Goal: Information Seeking & Learning: Learn about a topic

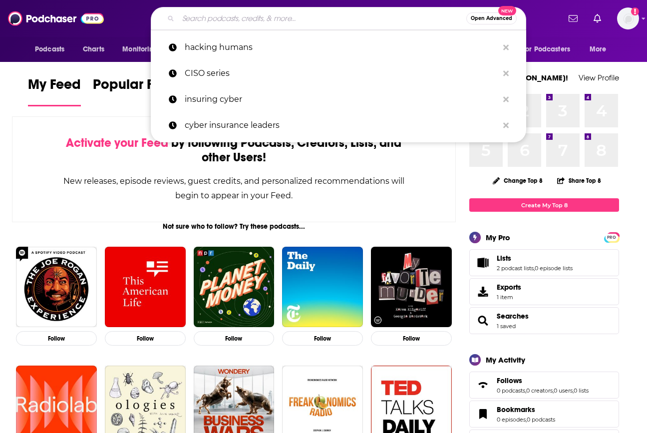
click at [270, 12] on input "Search podcasts, credits, & more..." at bounding box center [322, 18] width 288 height 16
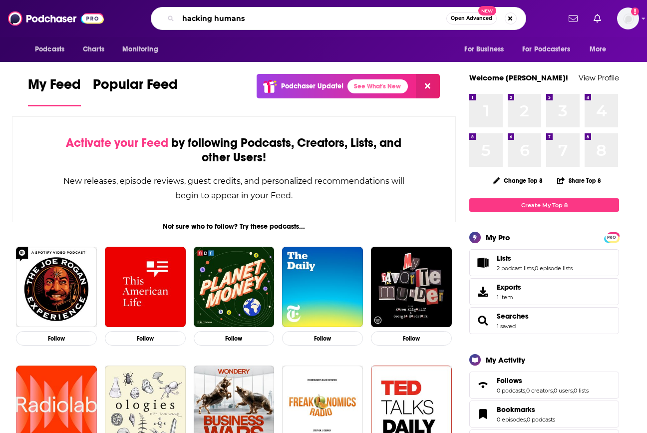
click at [405, 23] on input "hacking humans" at bounding box center [312, 18] width 268 height 16
type input "hacking humans"
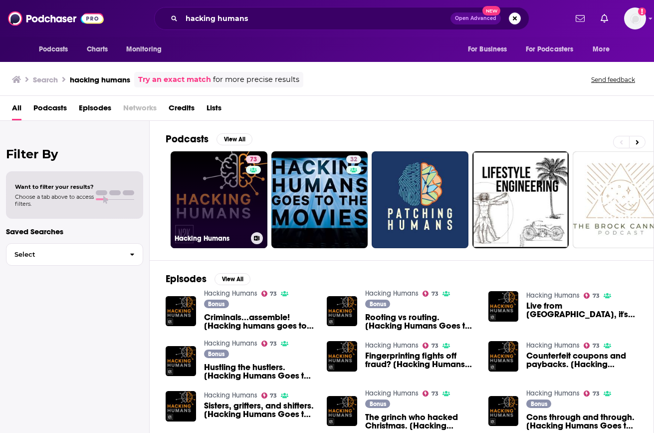
click at [217, 191] on link "73 Hacking Humans" at bounding box center [219, 199] width 97 height 97
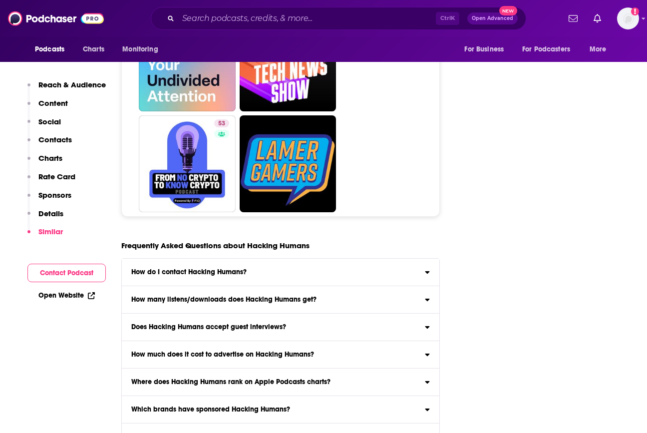
scroll to position [5289, 0]
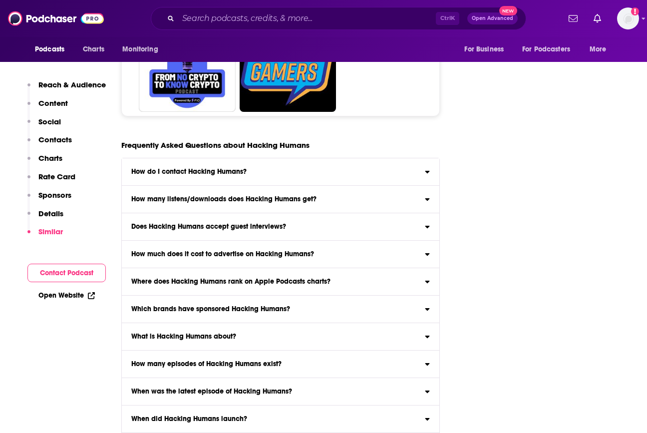
click at [256, 213] on label "Does Hacking Humans accept guest interviews? Yes" at bounding box center [280, 226] width 317 height 27
click at [0, 0] on input "Does Hacking Humans accept guest interviews? Yes" at bounding box center [0, 0] width 0 height 0
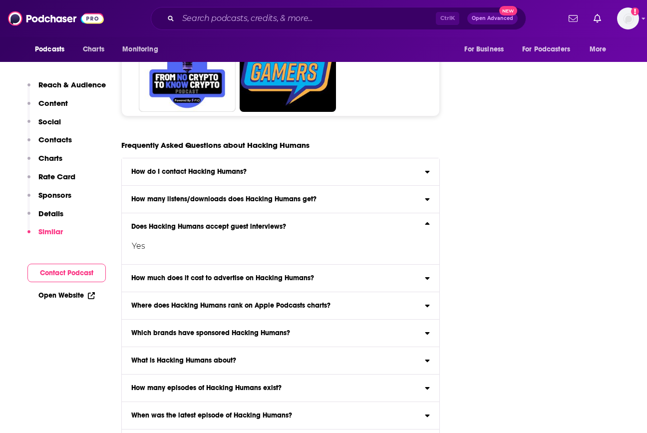
click at [274, 223] on h3 "Does Hacking Humans accept guest interviews?" at bounding box center [208, 226] width 155 height 7
click at [0, 0] on input "Does Hacking Humans accept guest interviews? Yes" at bounding box center [0, 0] width 0 height 0
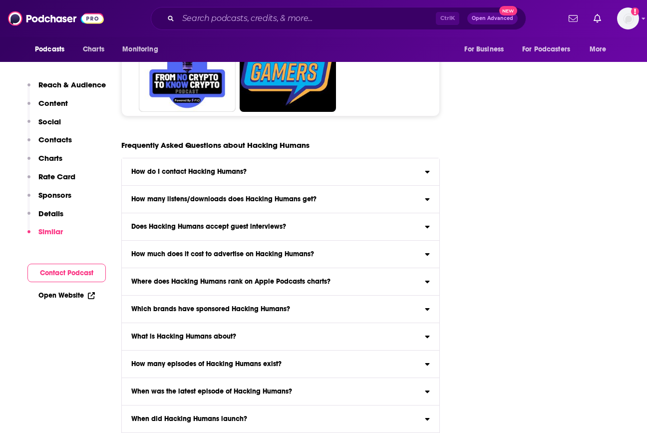
click at [278, 240] on label "How much does it cost to advertise on Hacking Humans? Click here to view our es…" at bounding box center [280, 253] width 317 height 27
click at [0, 0] on input "How much does it cost to advertise on Hacking Humans? Click here to view our es…" at bounding box center [0, 0] width 0 height 0
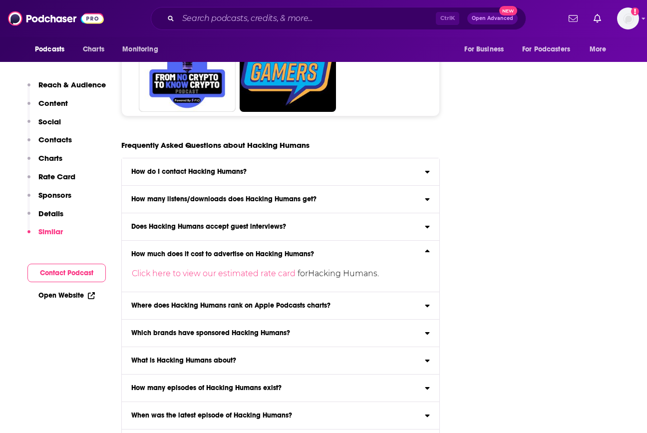
click at [278, 240] on label "How much does it cost to advertise on Hacking Humans? Click here to view our es…" at bounding box center [280, 265] width 317 height 51
click at [0, 0] on input "How much does it cost to advertise on Hacking Humans? Click here to view our es…" at bounding box center [0, 0] width 0 height 0
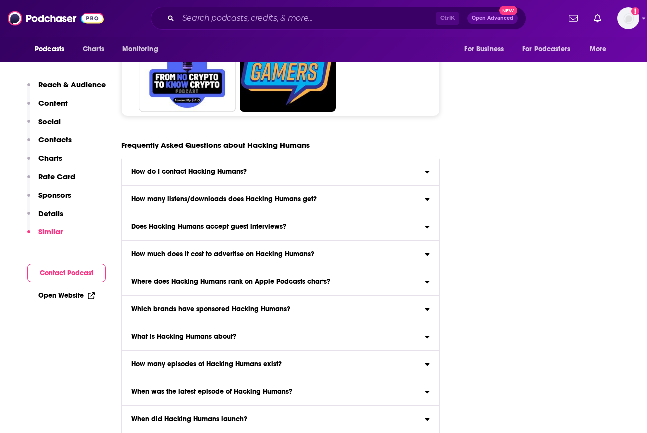
click at [270, 223] on h3 "Does Hacking Humans accept guest interviews?" at bounding box center [208, 226] width 155 height 7
click at [0, 0] on input "Does Hacking Humans accept guest interviews? Yes" at bounding box center [0, 0] width 0 height 0
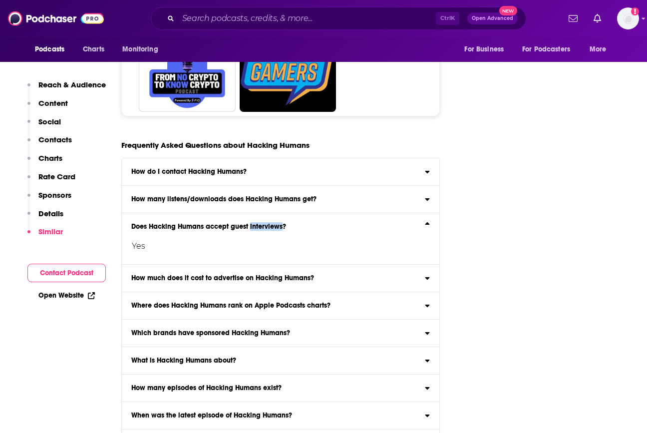
click at [270, 223] on h3 "Does Hacking Humans accept guest interviews?" at bounding box center [208, 226] width 155 height 7
click at [0, 0] on input "Does Hacking Humans accept guest interviews? Yes" at bounding box center [0, 0] width 0 height 0
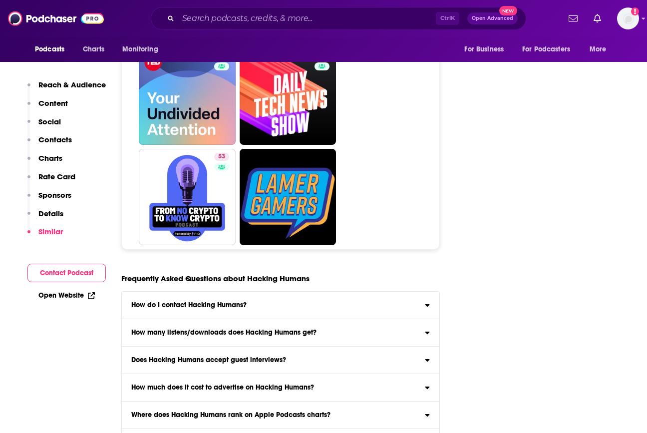
click at [0, 0] on input "Which brands have sponsored Hacking Humans? Click here to view sponsor history …" at bounding box center [0, 0] width 0 height 0
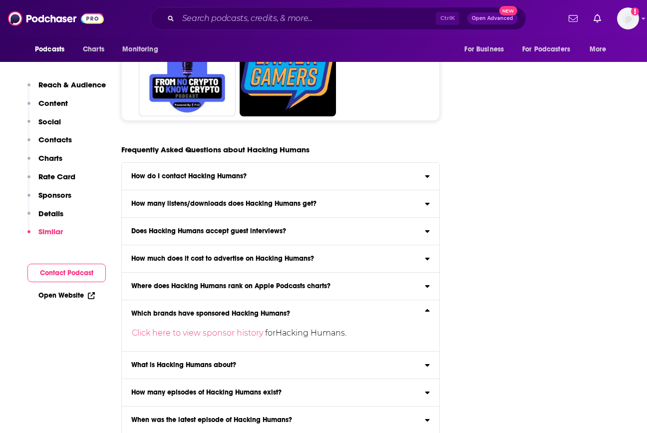
scroll to position [5514, 0]
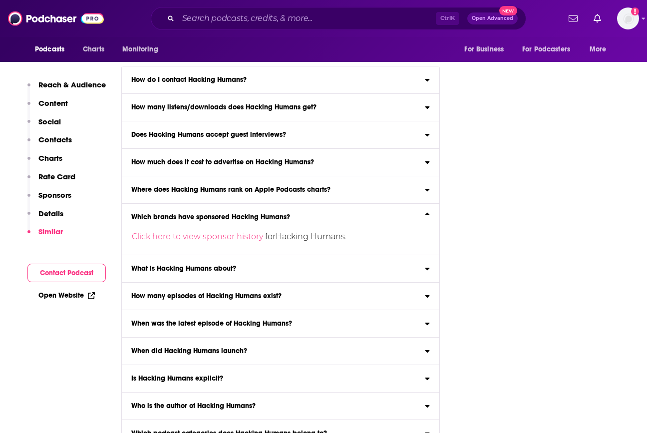
click at [224, 365] on label "Is Hacking Humans explicit? The content of Hacking Humans is not explicit ." at bounding box center [280, 378] width 317 height 27
click at [0, 0] on input "Is Hacking Humans explicit? The content of Hacking Humans is not explicit ." at bounding box center [0, 0] width 0 height 0
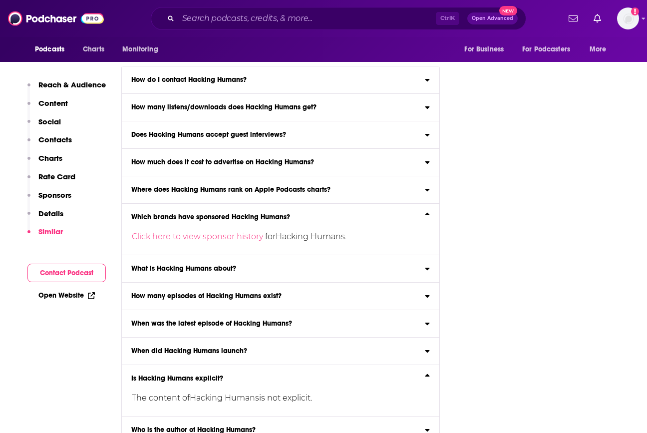
click at [224, 390] on p "The content of Hacking Humans is not explicit ." at bounding box center [277, 398] width 291 height 16
click at [0, 0] on input "Is Hacking Humans explicit? The content of Hacking Humans is not explicit ." at bounding box center [0, 0] width 0 height 0
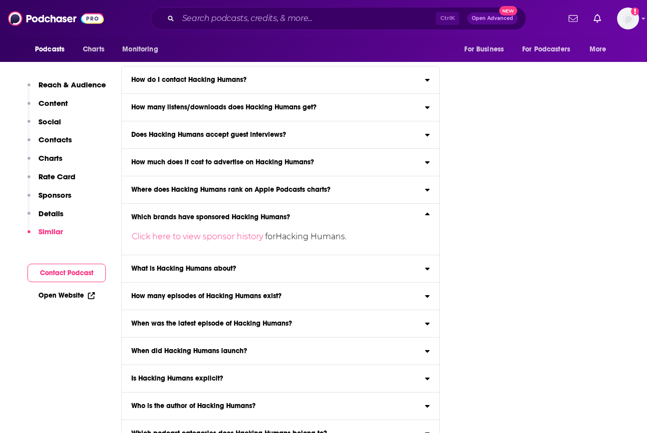
click at [199, 159] on h3 "How much does it cost to advertise on Hacking Humans?" at bounding box center [222, 162] width 183 height 7
click at [0, 0] on input "How much does it cost to advertise on Hacking Humans? Click here to view our es…" at bounding box center [0, 0] width 0 height 0
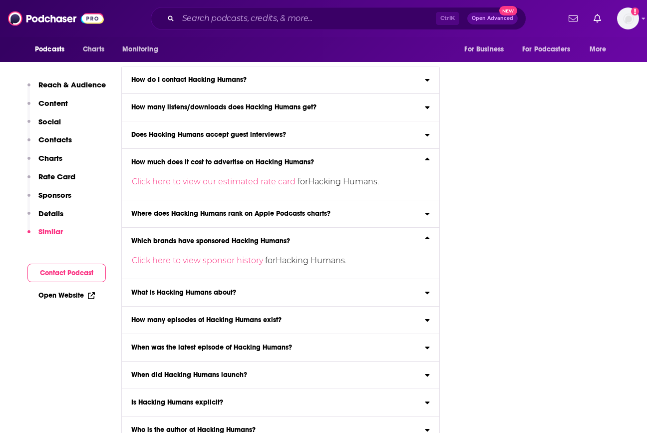
click at [190, 121] on label "Does Hacking Humans accept guest interviews? Yes" at bounding box center [280, 134] width 317 height 27
click at [0, 0] on input "Does Hacking Humans accept guest interviews? Yes" at bounding box center [0, 0] width 0 height 0
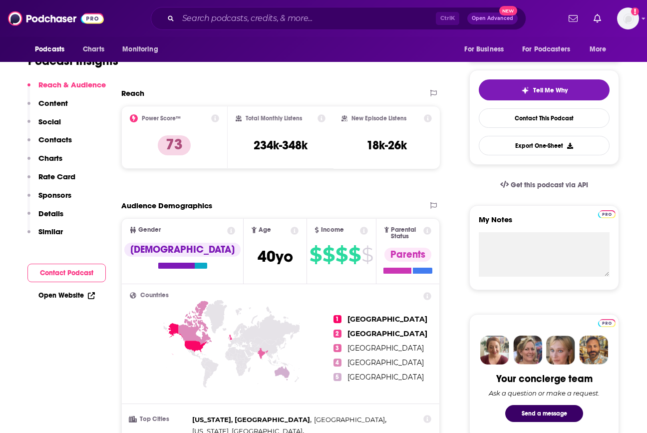
scroll to position [449, 0]
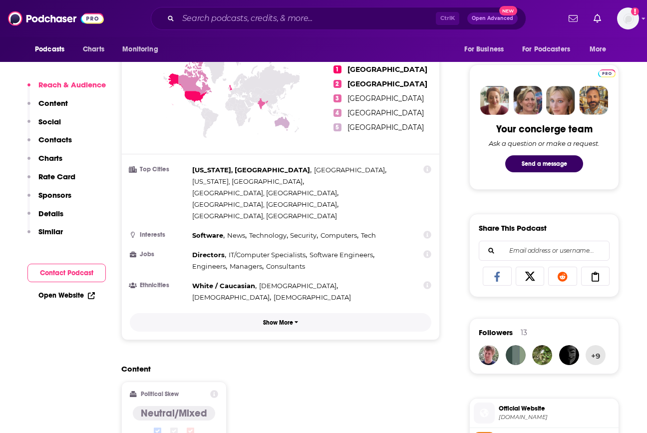
click at [297, 319] on icon "button" at bounding box center [296, 322] width 4 height 6
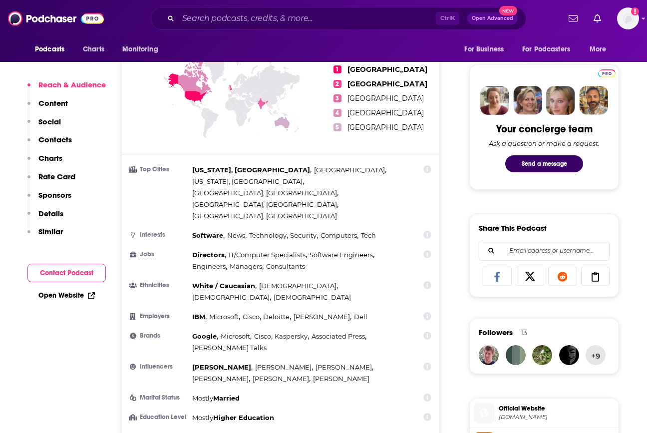
click at [426, 362] on icon at bounding box center [427, 366] width 8 height 8
click at [411, 361] on li "Influencers [PERSON_NAME] , [PERSON_NAME] , [PERSON_NAME] , [PERSON_NAME] , [PE…" at bounding box center [280, 372] width 301 height 23
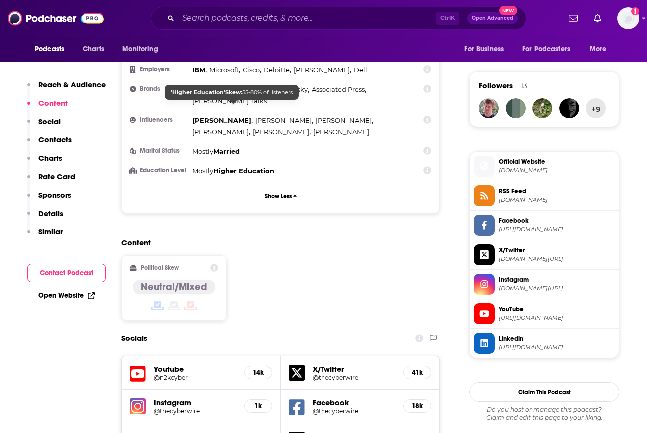
scroll to position [699, 0]
